Goal: Transaction & Acquisition: Purchase product/service

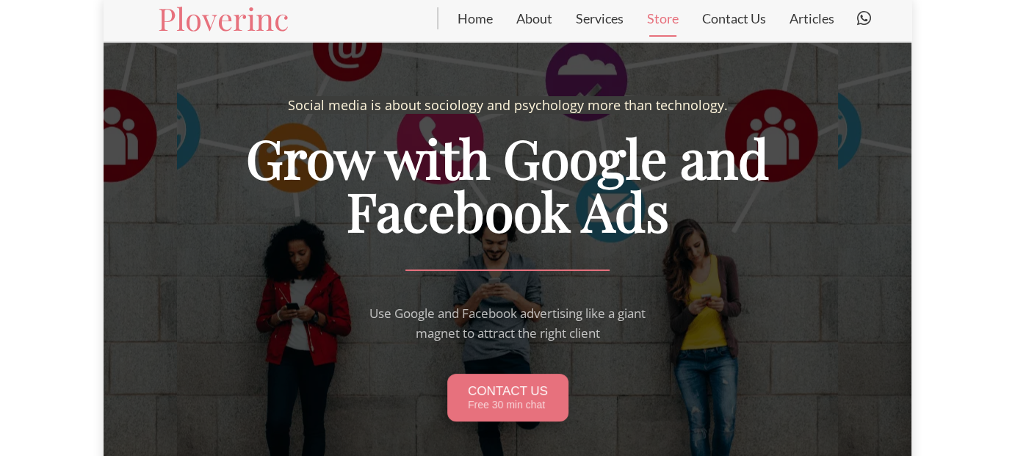
click at [674, 15] on link "Store" at bounding box center [662, 18] width 55 height 37
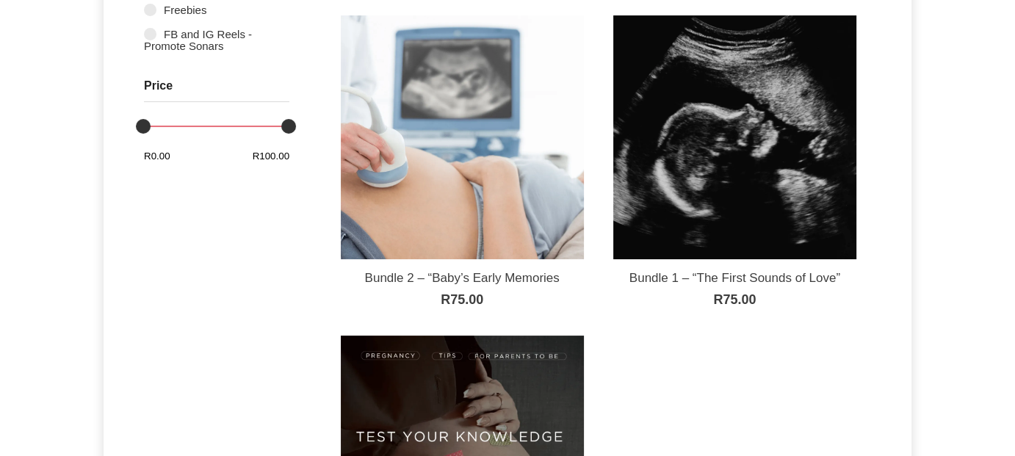
scroll to position [147, 0]
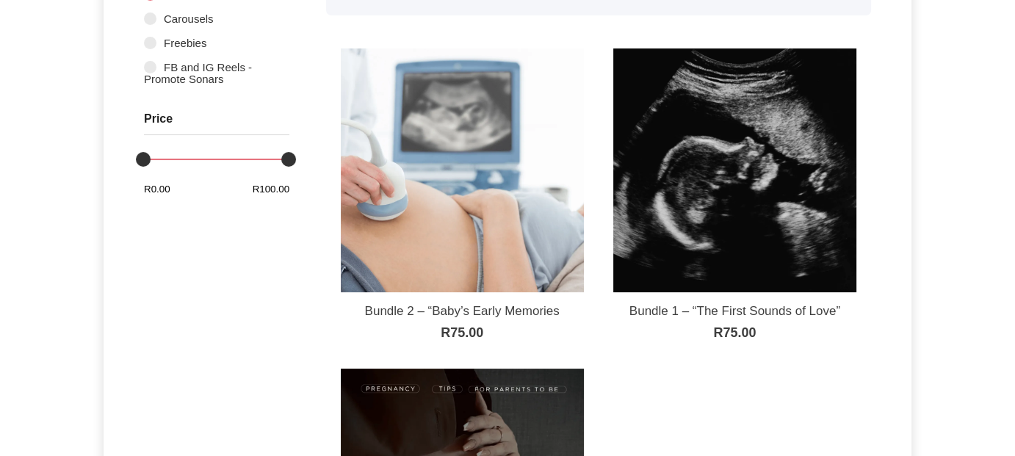
click at [742, 170] on img at bounding box center [734, 169] width 243 height 243
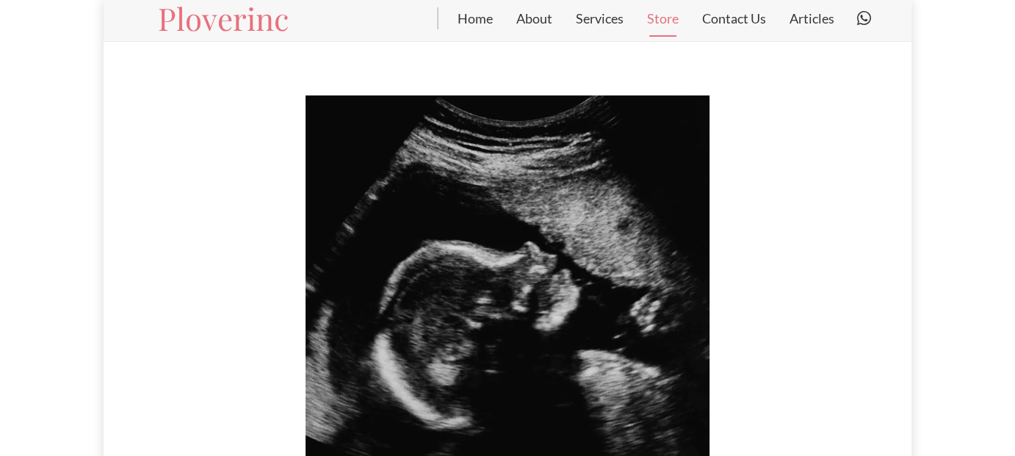
click at [663, 21] on link "Store" at bounding box center [662, 18] width 55 height 37
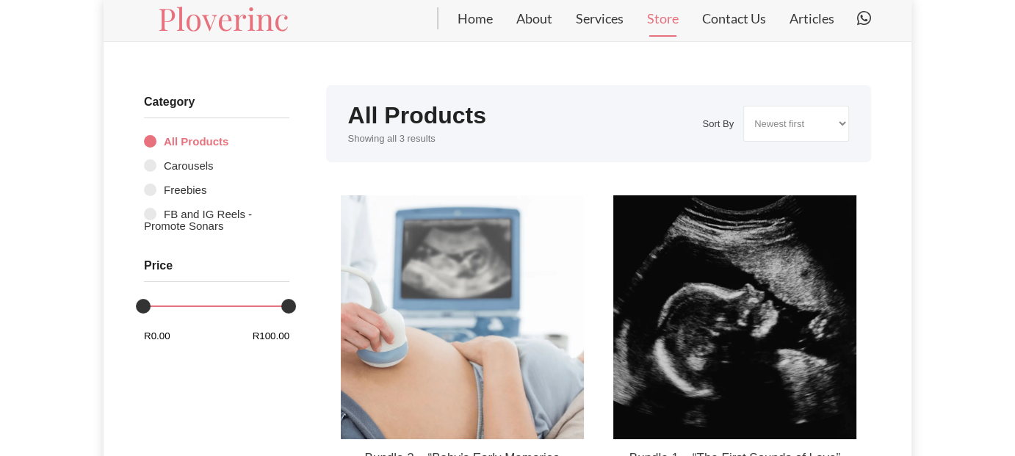
click at [441, 308] on img at bounding box center [462, 316] width 243 height 243
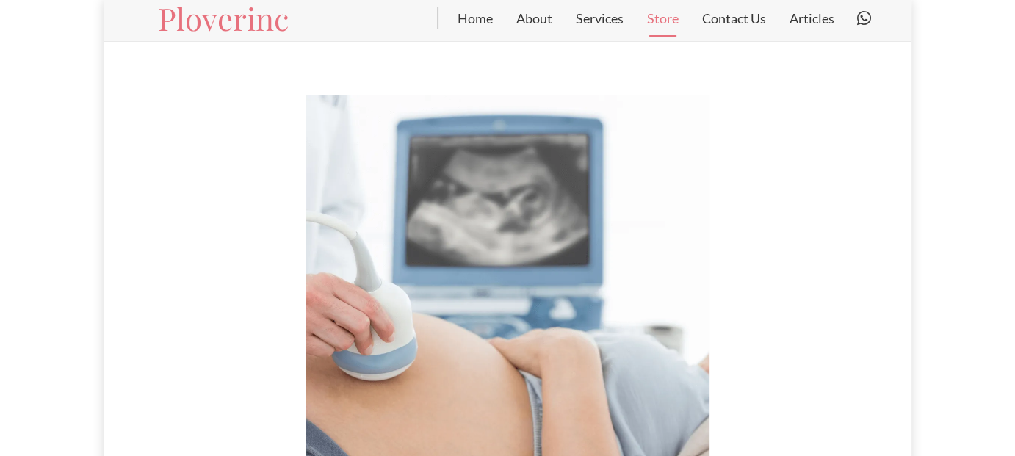
click at [667, 19] on link "Store" at bounding box center [662, 18] width 55 height 37
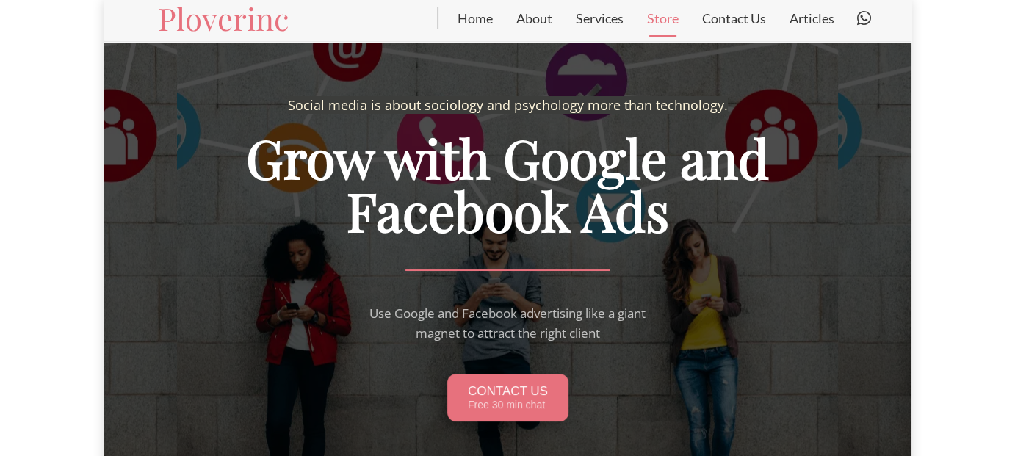
click at [665, 24] on link "Store" at bounding box center [662, 18] width 55 height 37
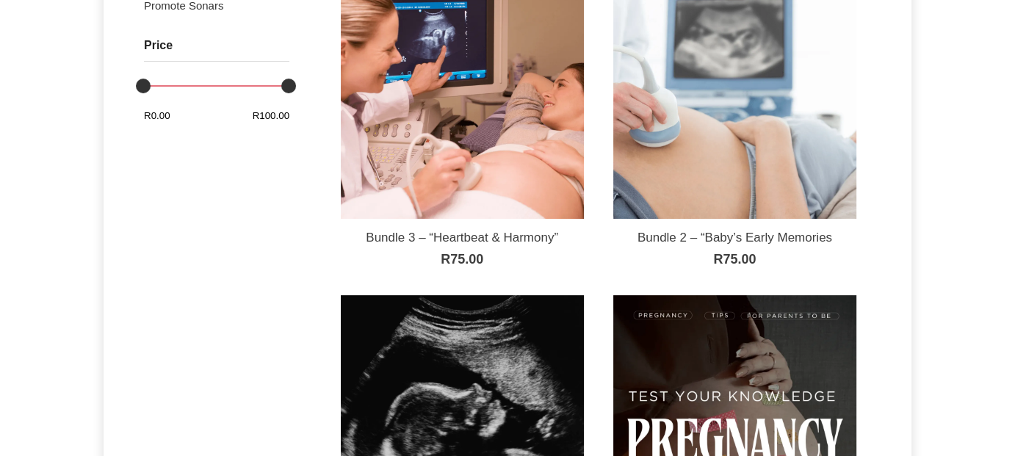
scroll to position [367, 0]
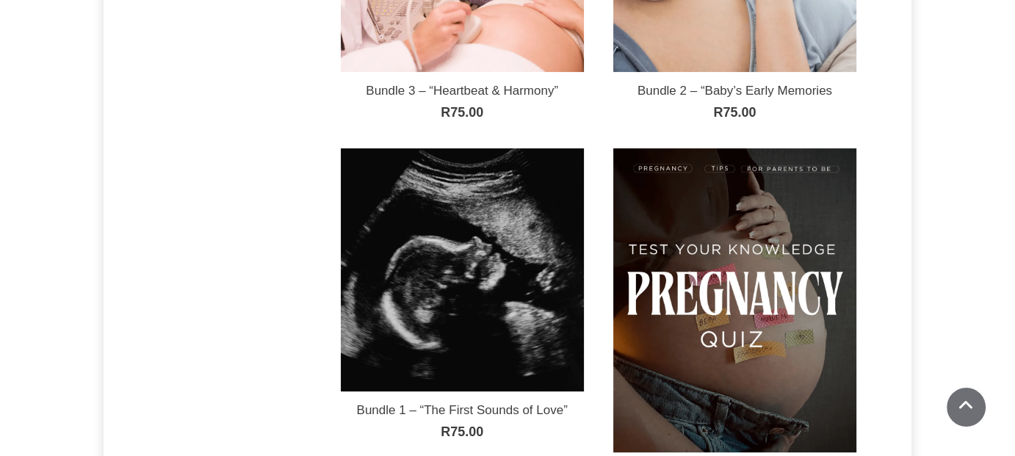
click at [521, 274] on img at bounding box center [462, 269] width 243 height 243
